Goal: Check status: Check status

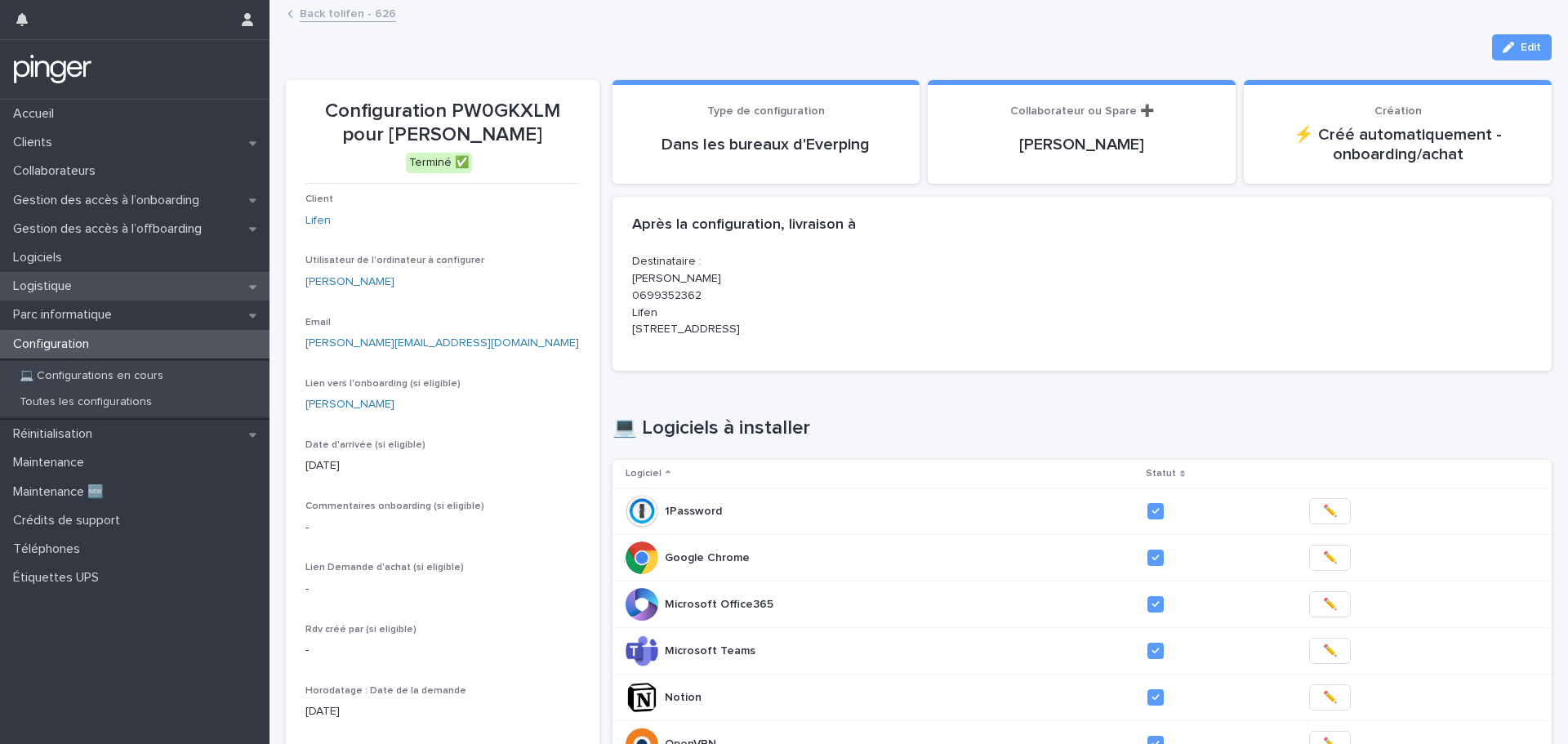
click at [119, 286] on div "Logistique" at bounding box center [135, 285] width 270 height 29
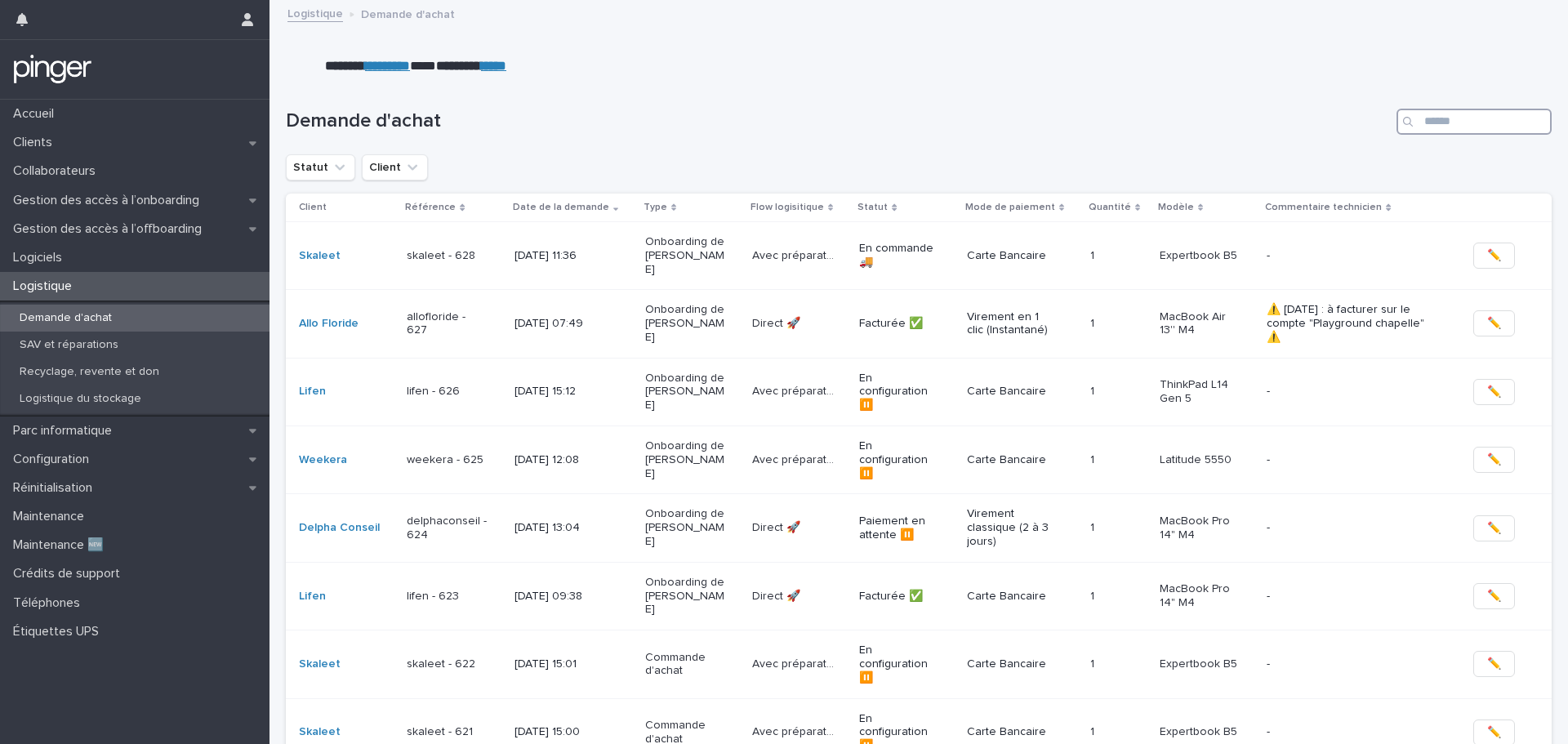
click at [1457, 123] on input "Search" at bounding box center [1475, 121] width 155 height 27
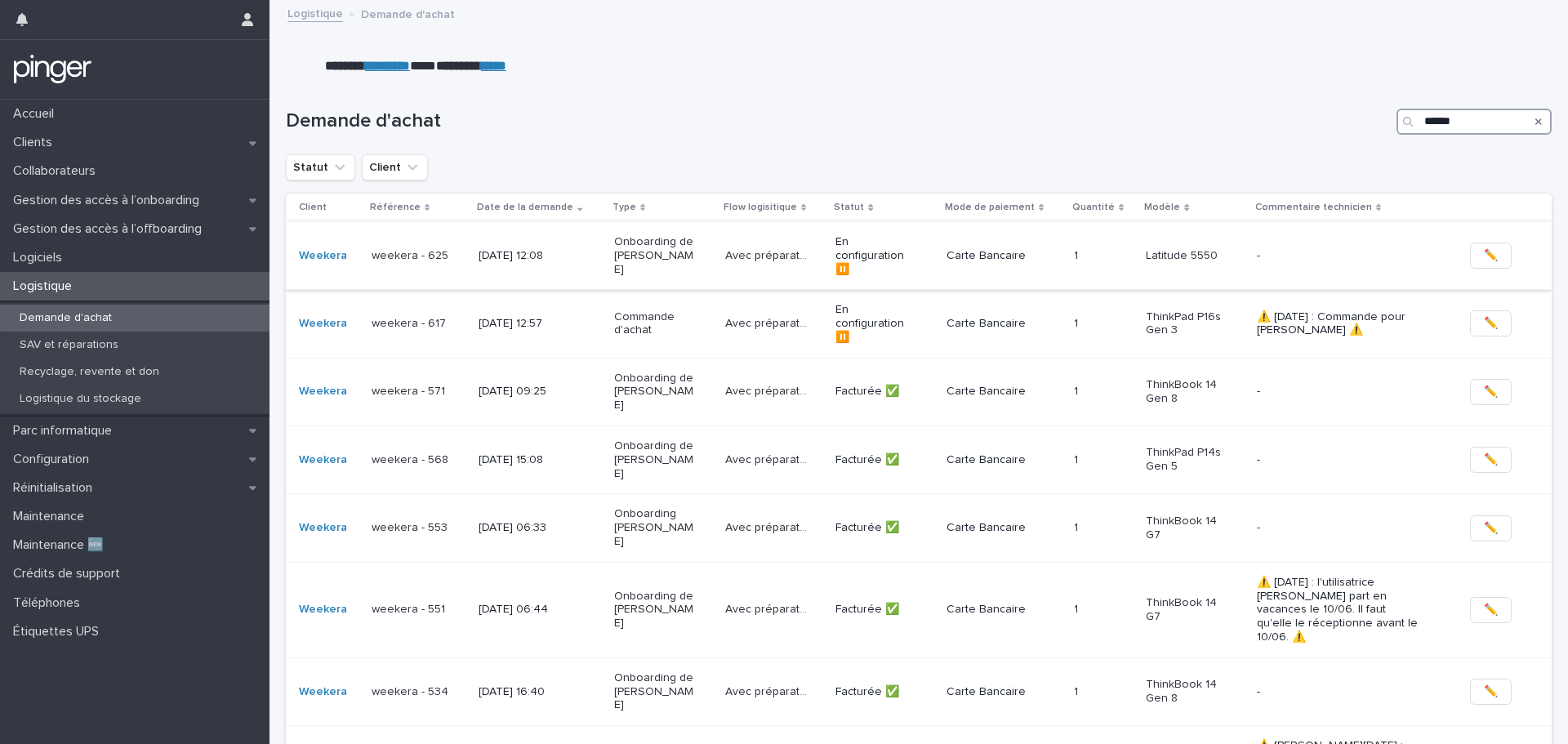
type input "******"
click at [566, 248] on div "[DATE] 12:08" at bounding box center [539, 256] width 122 height 27
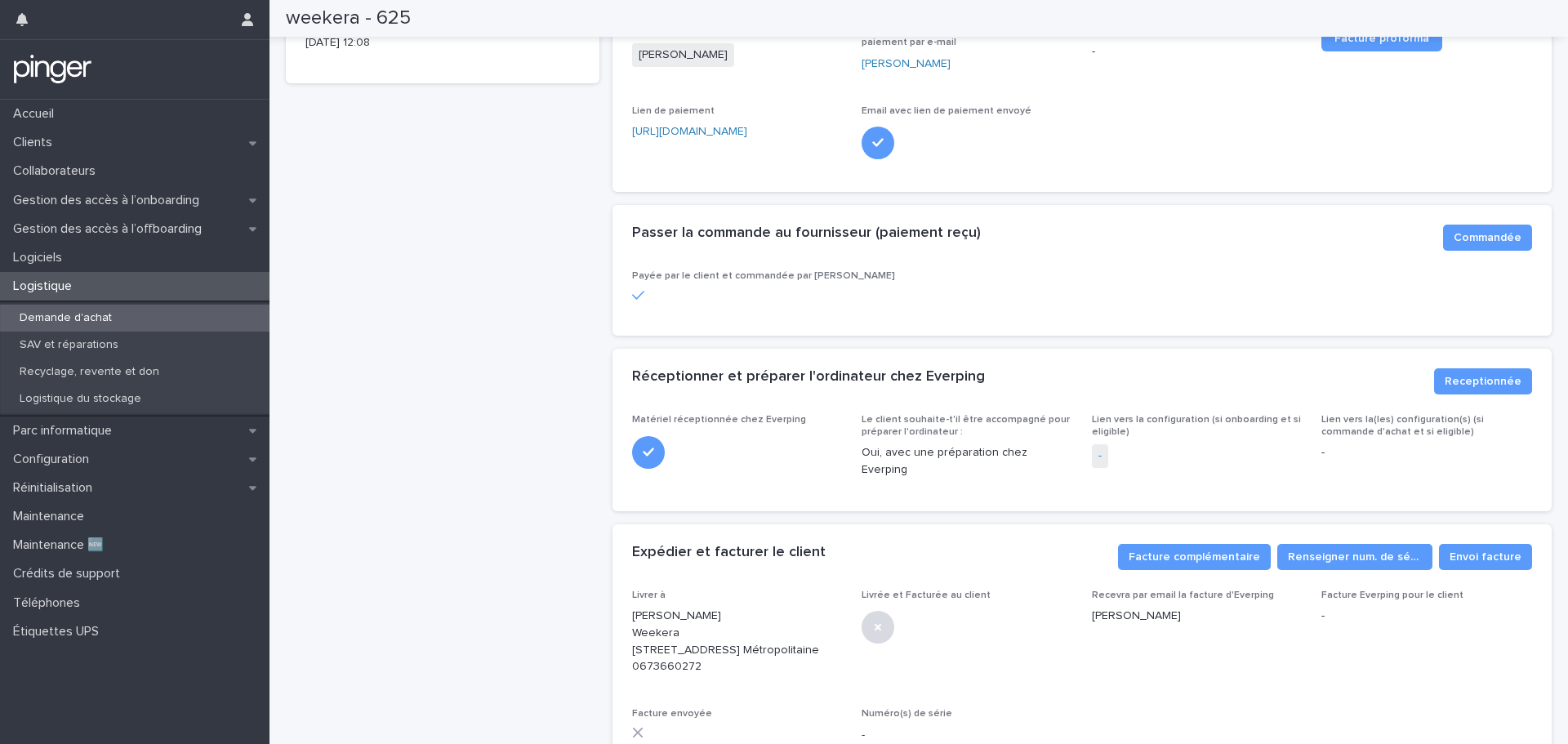
scroll to position [408, 0]
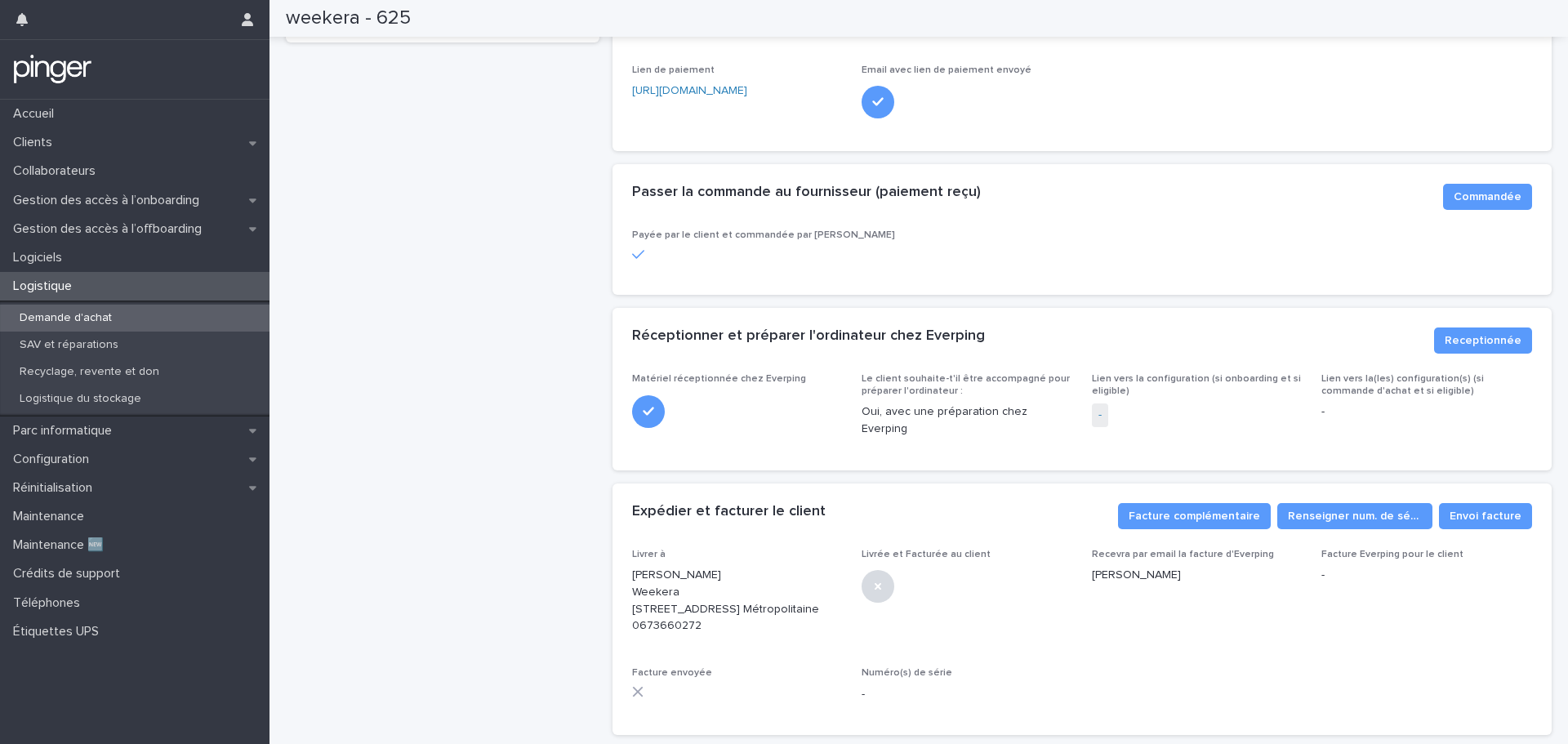
click at [1092, 411] on span "-" at bounding box center [1100, 415] width 17 height 24
click at [1099, 411] on link "-" at bounding box center [1100, 414] width 3 height 17
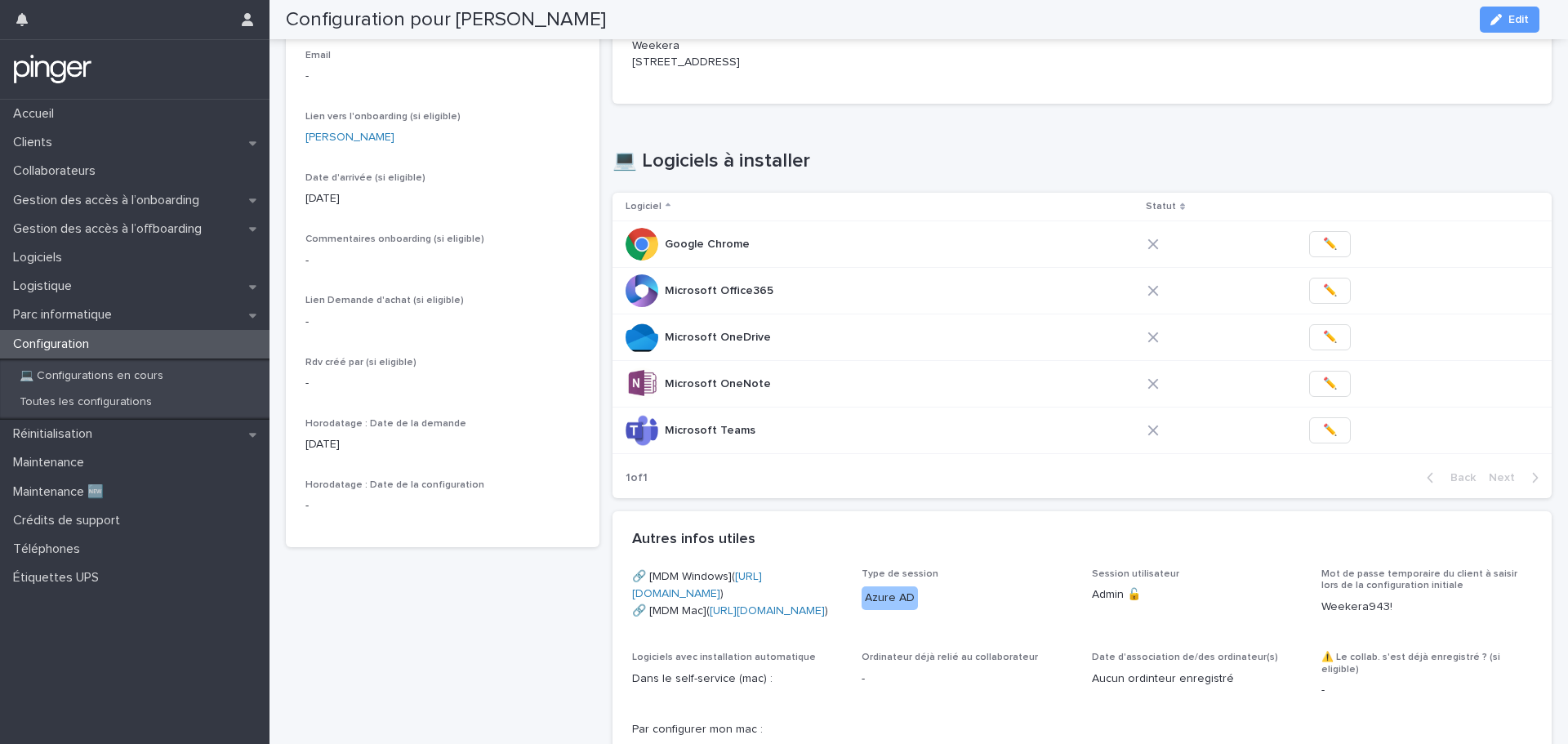
scroll to position [572, 0]
